Goal: Find specific page/section: Find specific page/section

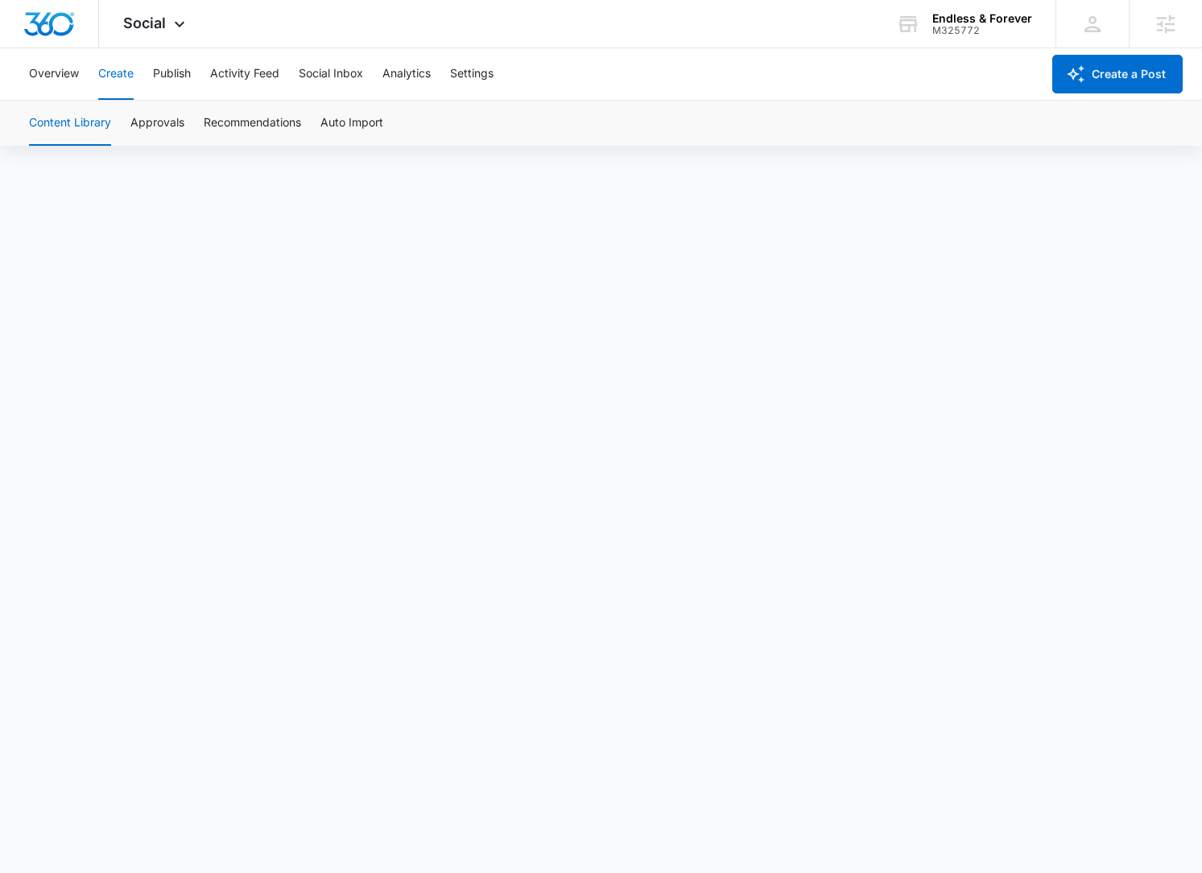
scroll to position [11, 0]
click at [151, 124] on button "Approvals" at bounding box center [157, 123] width 54 height 45
click at [159, 26] on span "Social" at bounding box center [144, 22] width 43 height 17
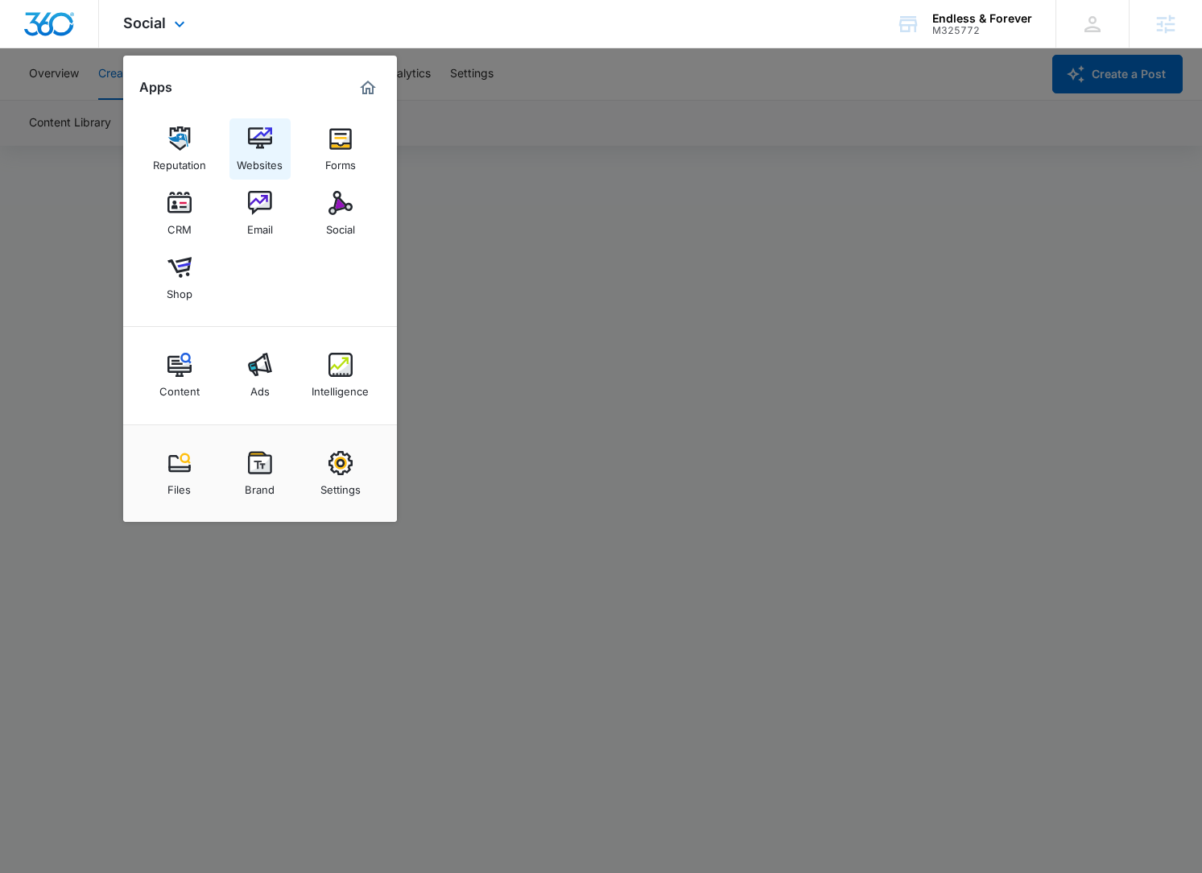
click at [261, 138] on img at bounding box center [260, 138] width 24 height 24
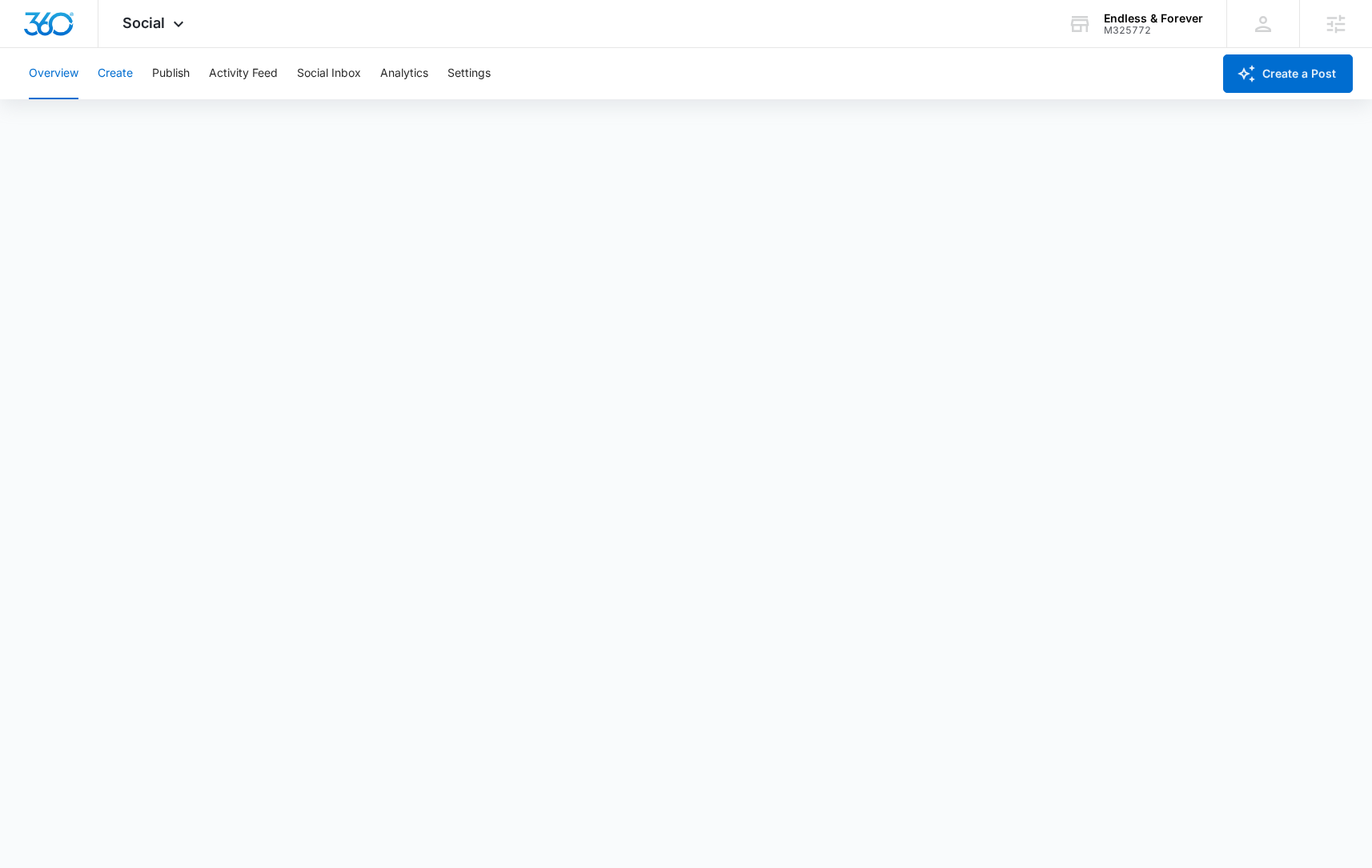
click at [117, 68] on button "Create" at bounding box center [114, 74] width 35 height 52
click at [169, 129] on button "Approvals" at bounding box center [156, 122] width 54 height 45
click at [152, 31] on div "Social Apps Reputation Websites Forms CRM Email Social Shop Content Ads Intelli…" at bounding box center [155, 23] width 113 height 47
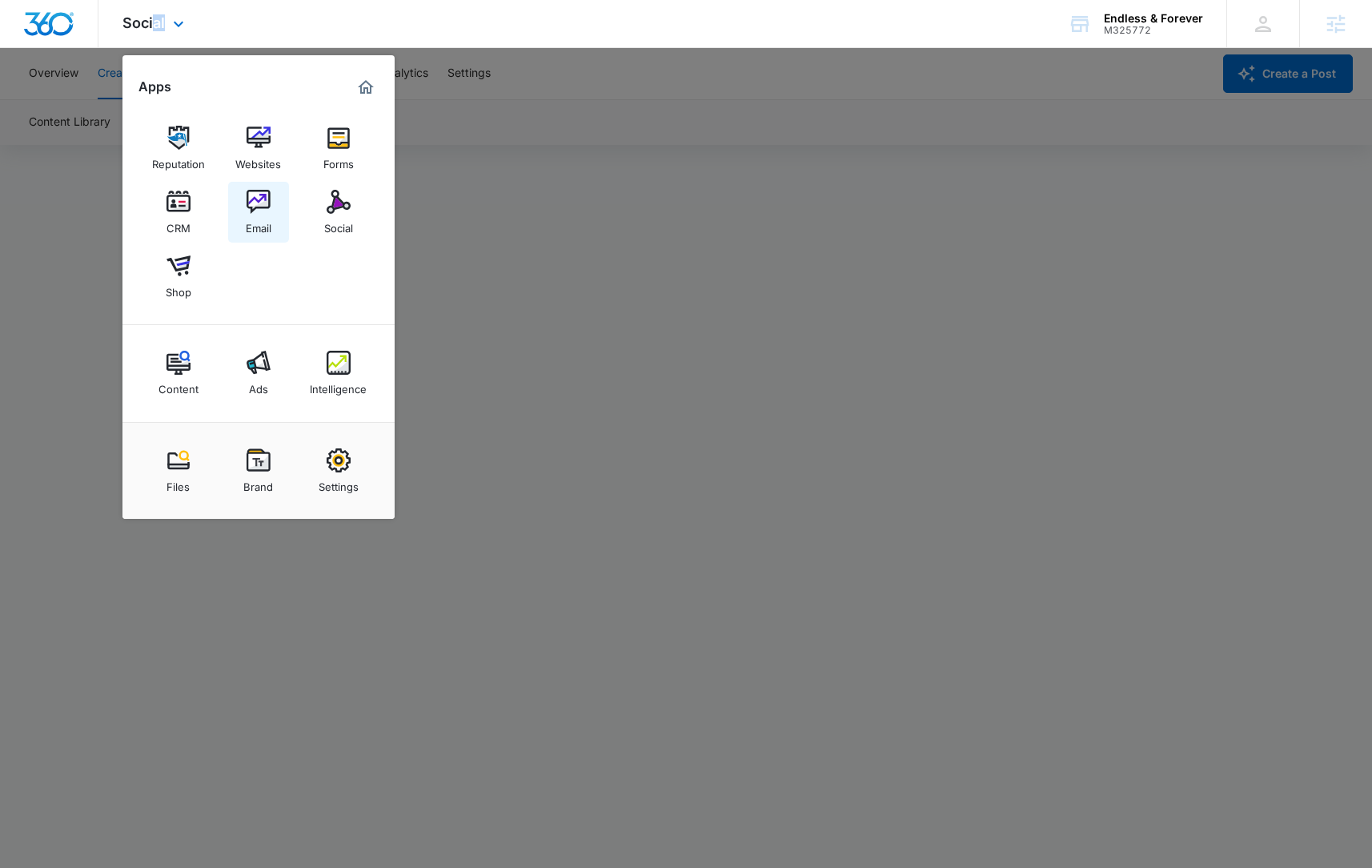
click at [268, 210] on img at bounding box center [258, 202] width 24 height 24
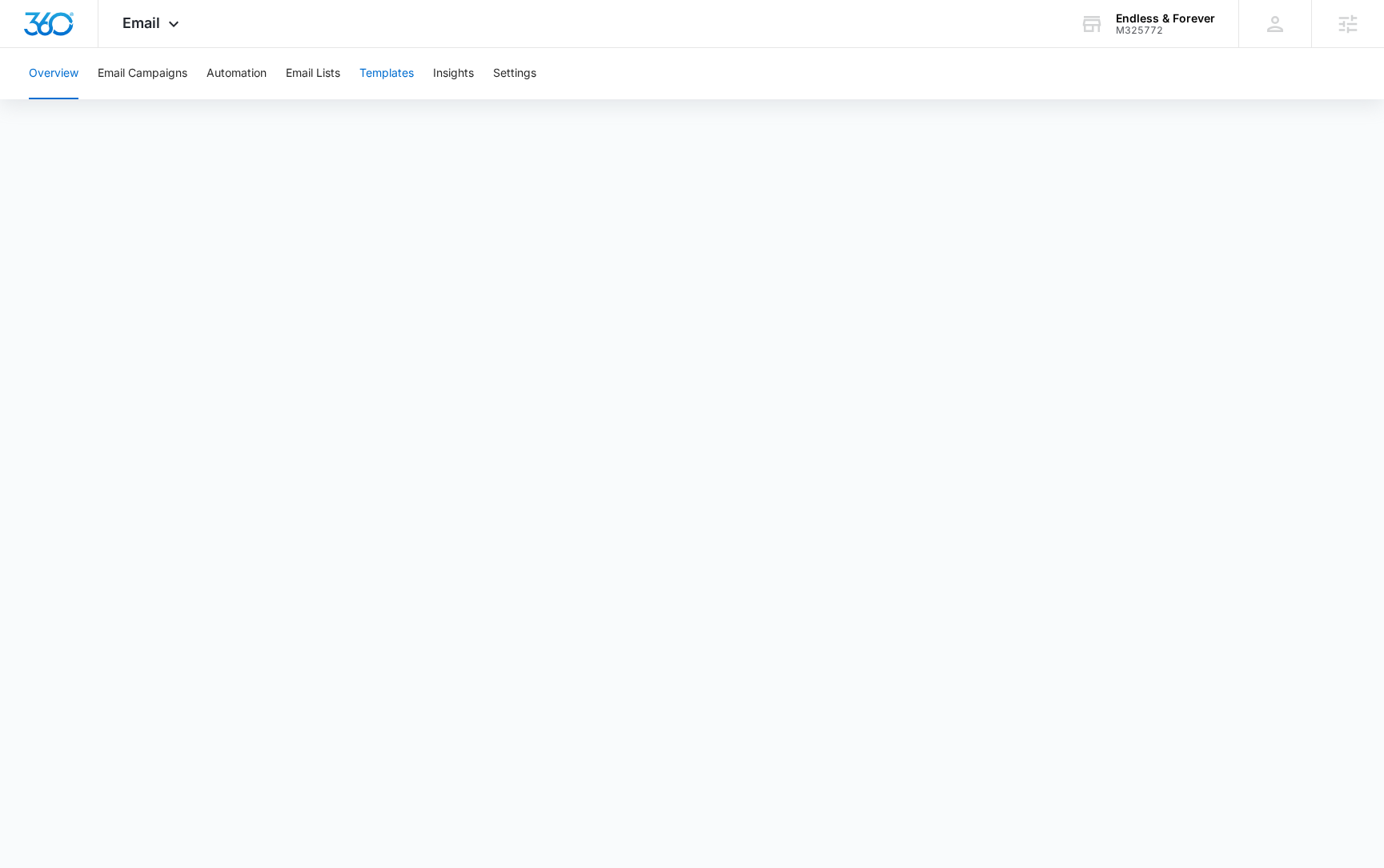
click at [384, 72] on button "Templates" at bounding box center [386, 74] width 55 height 52
click at [1098, 33] on icon at bounding box center [1092, 24] width 24 height 24
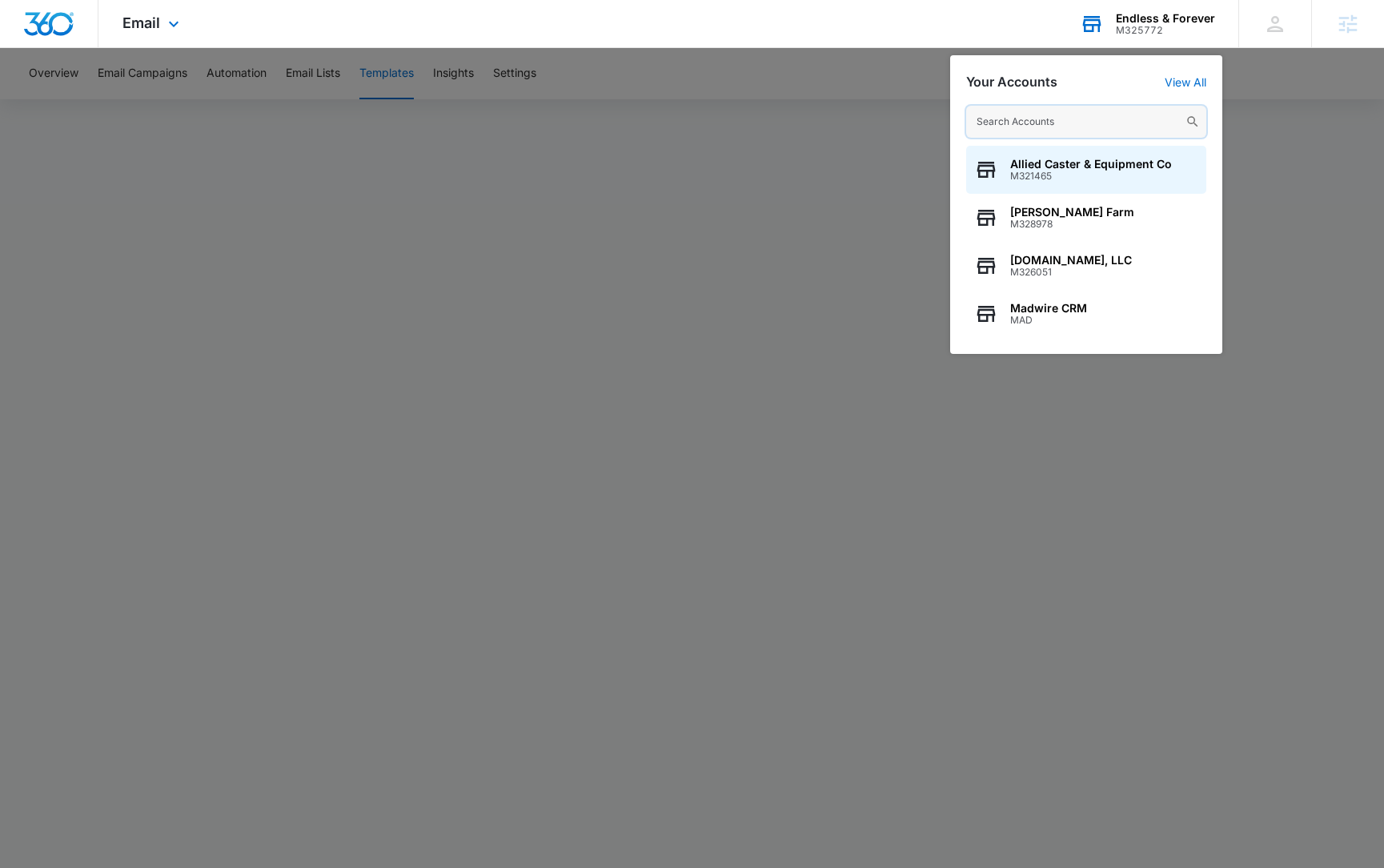
click at [1127, 121] on input "text" at bounding box center [1087, 121] width 241 height 32
paste input "M182820"
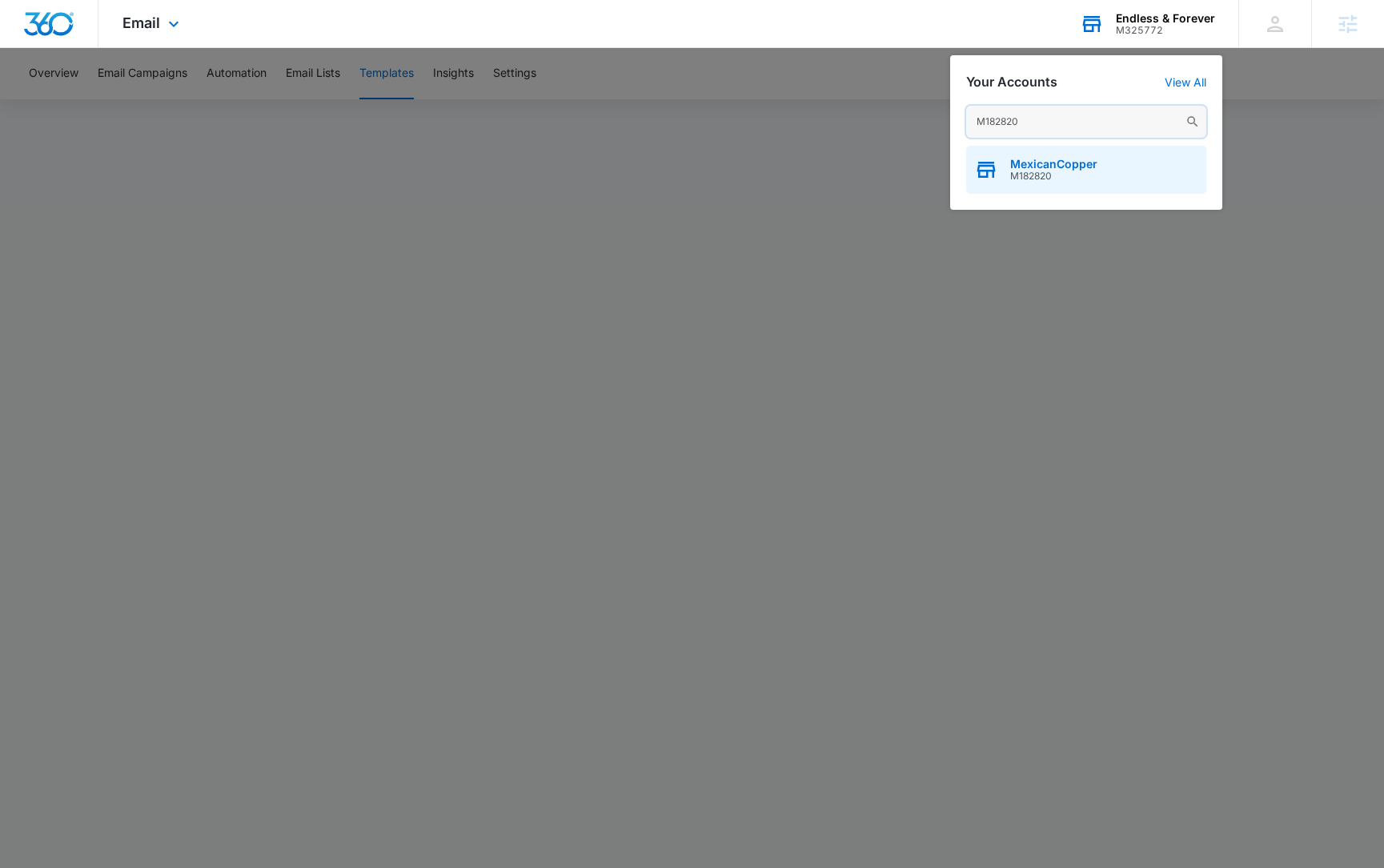
type input "M182820"
click at [1049, 170] on span "MexicanCopper" at bounding box center [1054, 164] width 87 height 13
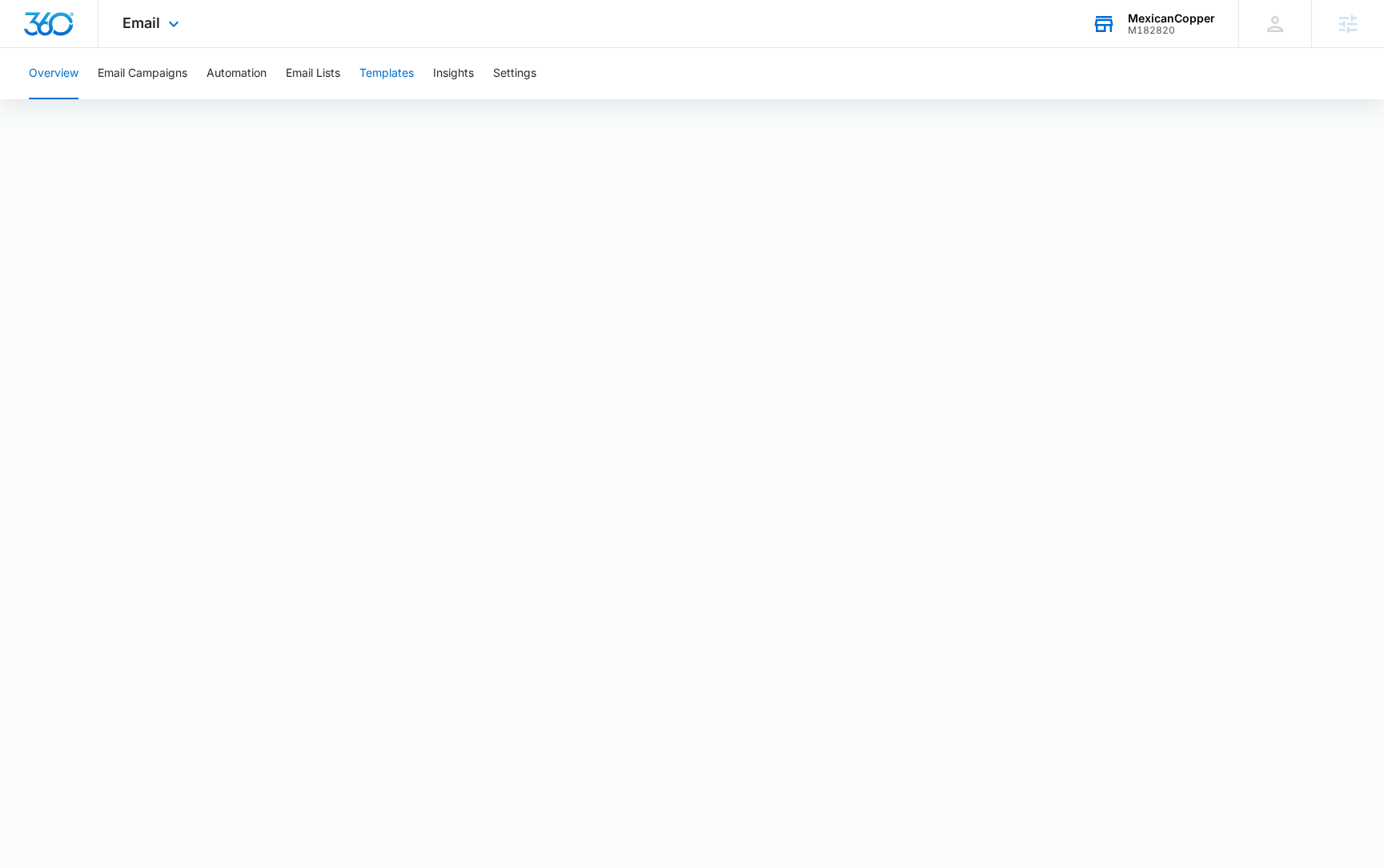
click at [411, 74] on button "Templates" at bounding box center [386, 74] width 55 height 52
